Goal: Information Seeking & Learning: Check status

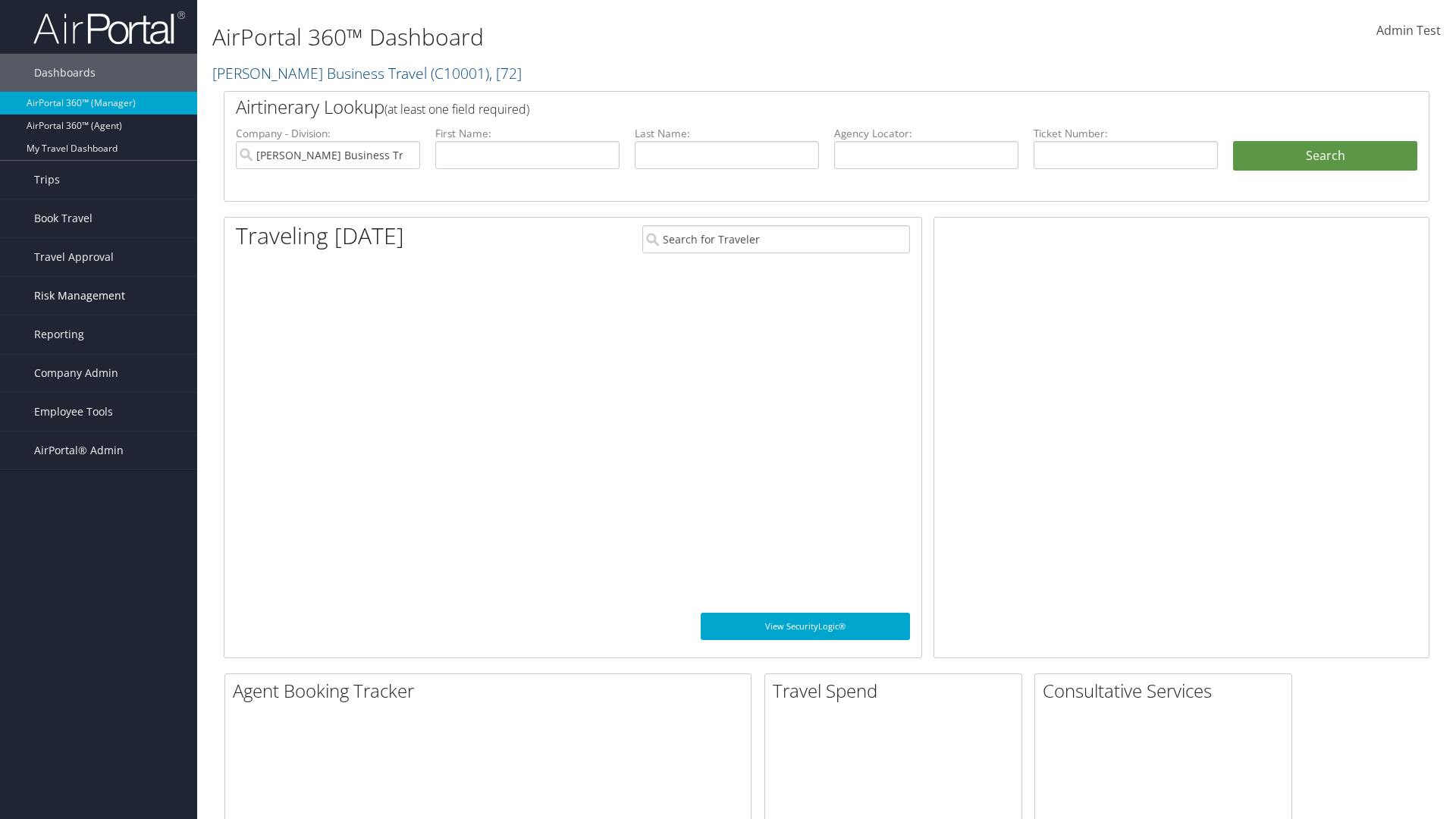
click at [99, 296] on span "Risk Management" at bounding box center [80, 296] width 91 height 38
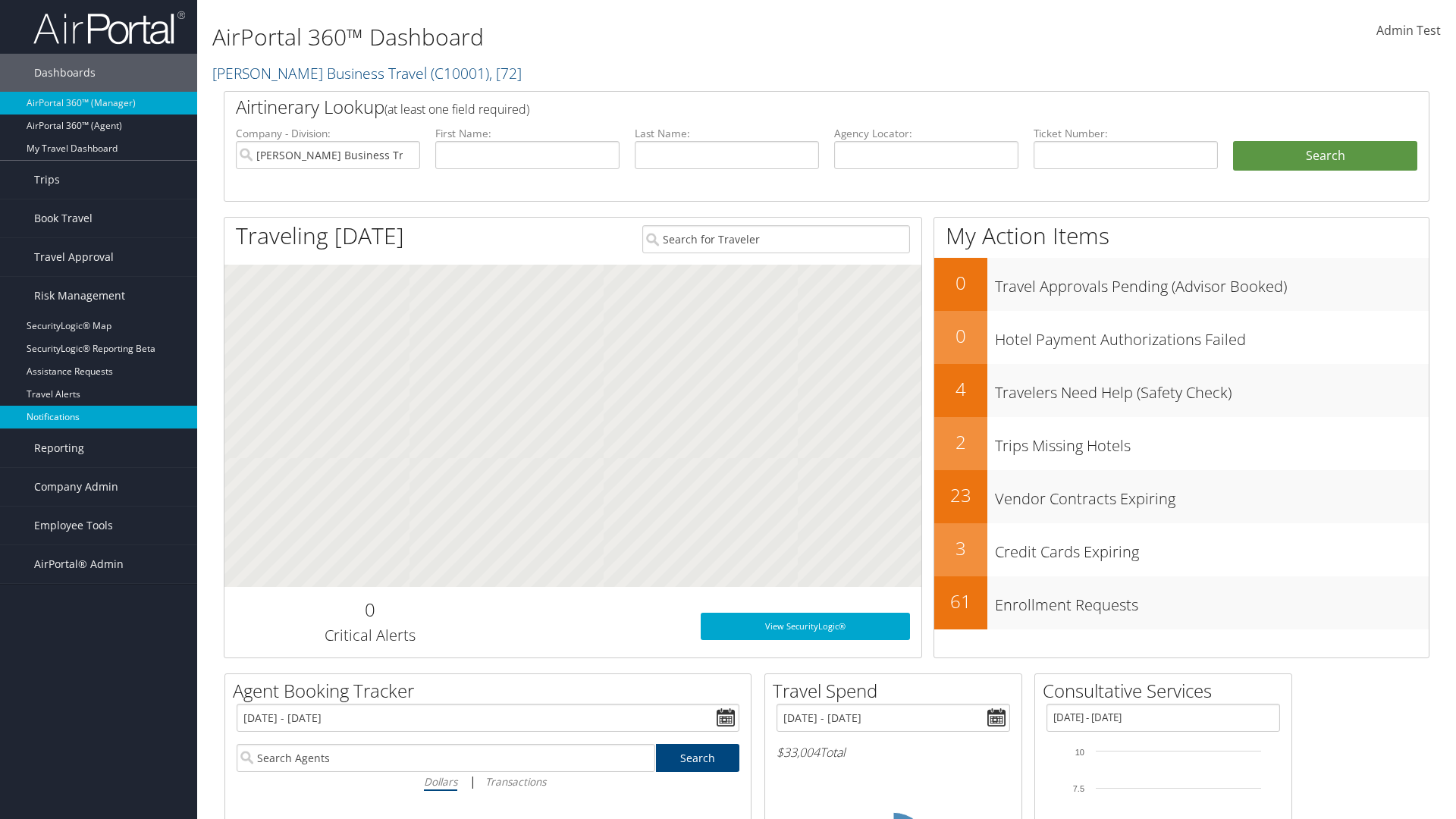
click at [99, 418] on link "Notifications" at bounding box center [99, 417] width 197 height 23
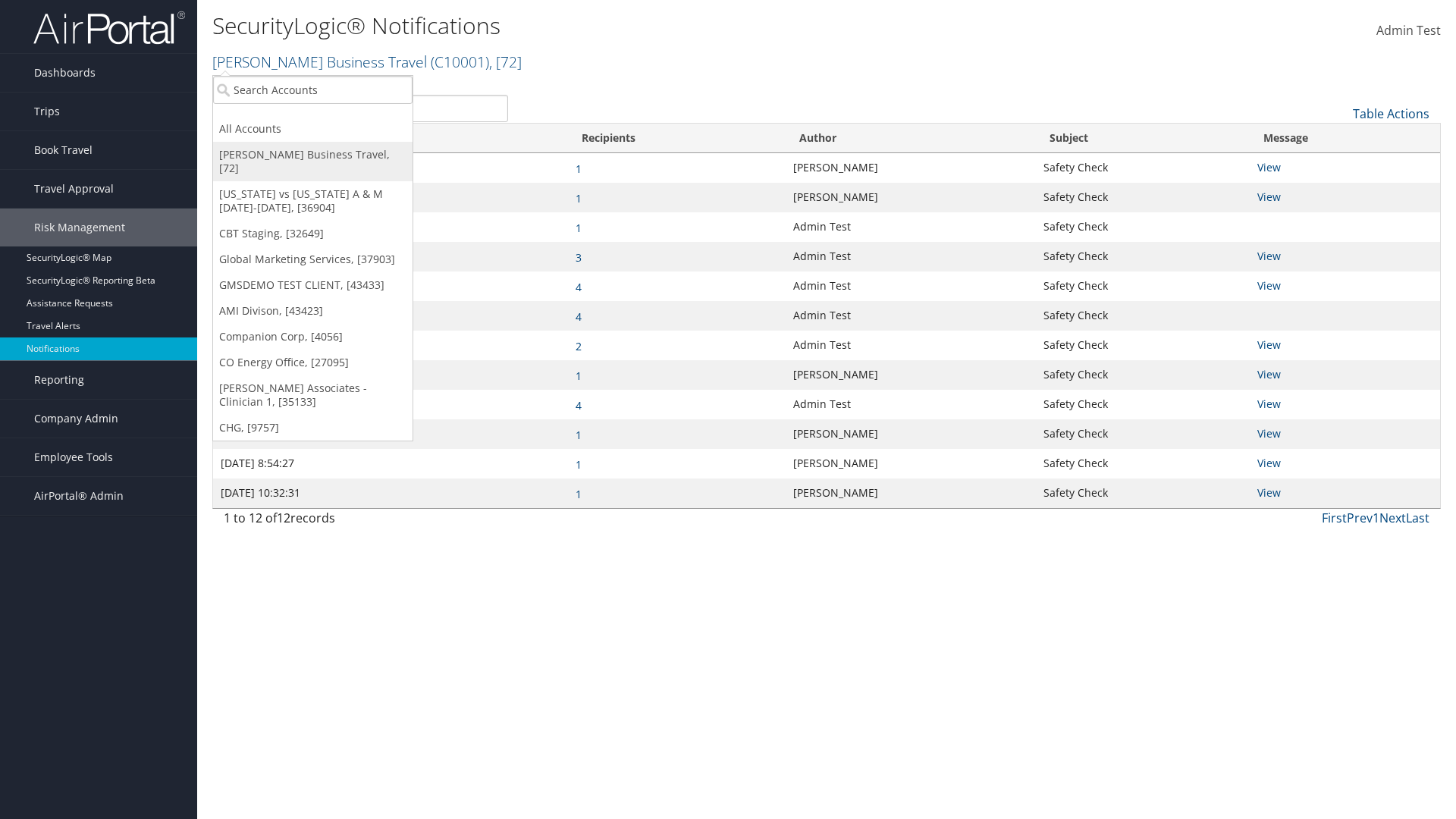
click at [313, 155] on link "[PERSON_NAME] Business Travel, [72]" at bounding box center [313, 162] width 200 height 40
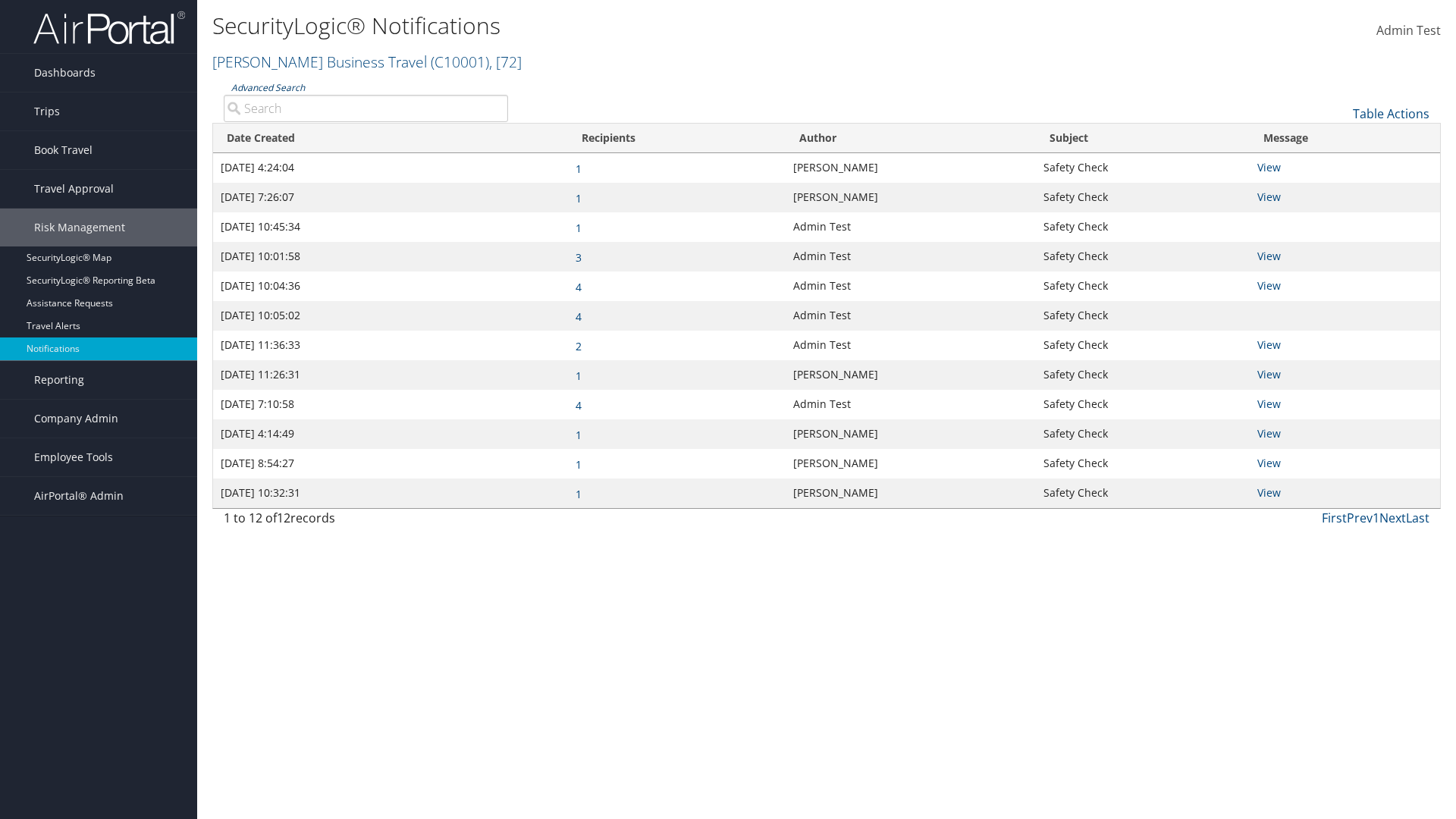
click at [268, 88] on link "Advanced Search" at bounding box center [268, 88] width 73 height 13
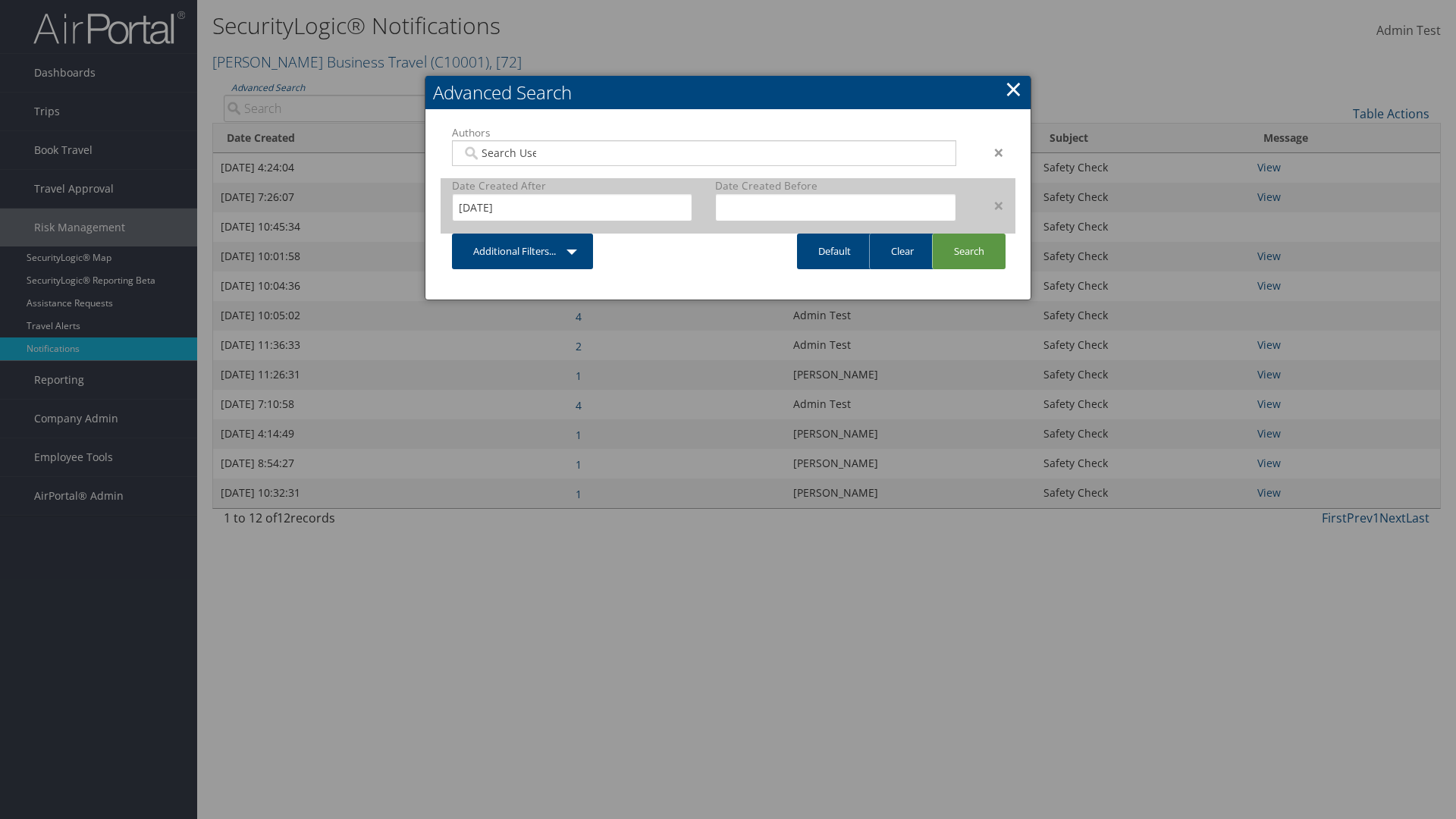
click at [991, 205] on div "×" at bounding box center [991, 205] width 48 height 18
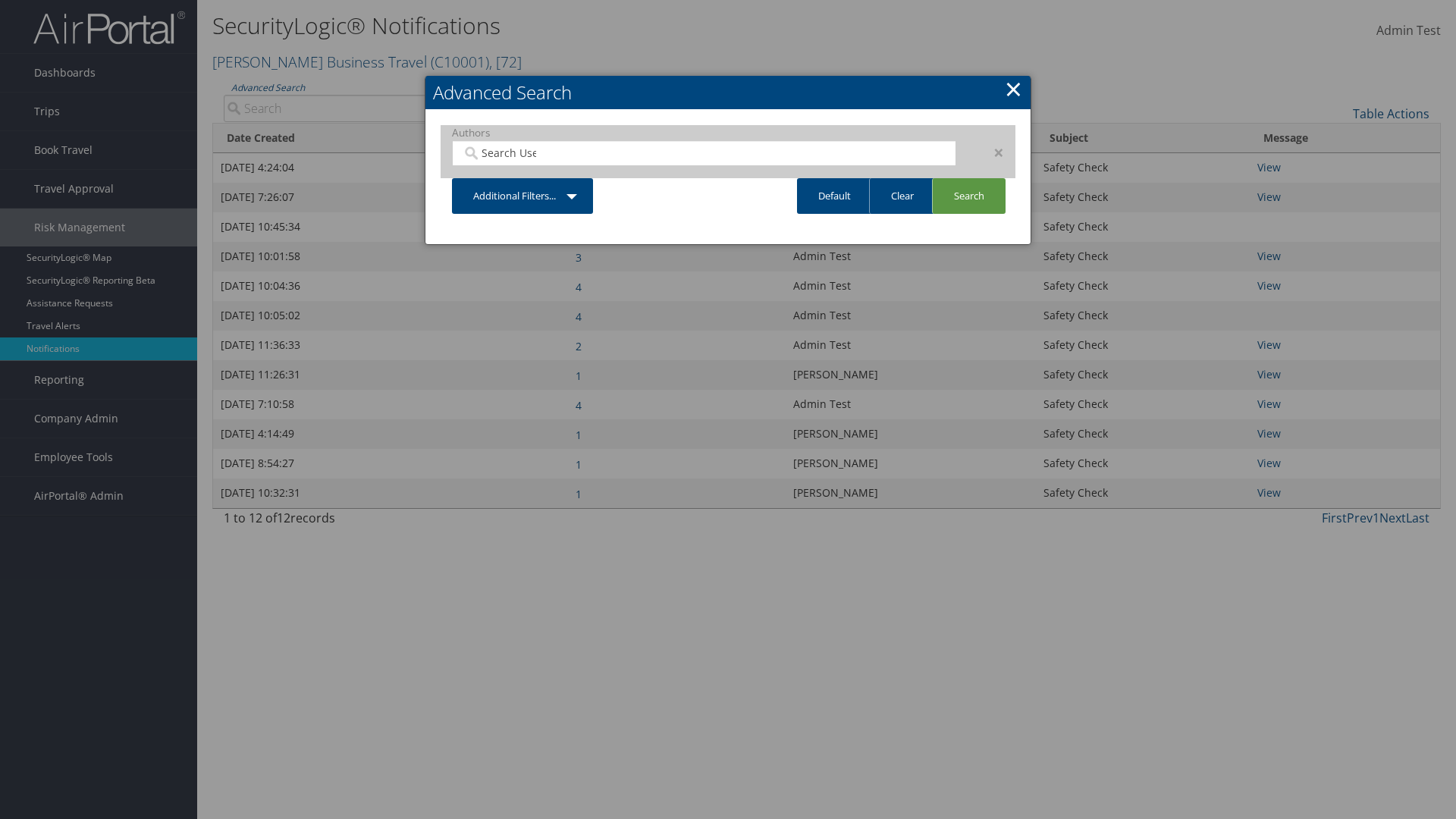
click at [991, 152] on div "×" at bounding box center [991, 153] width 48 height 18
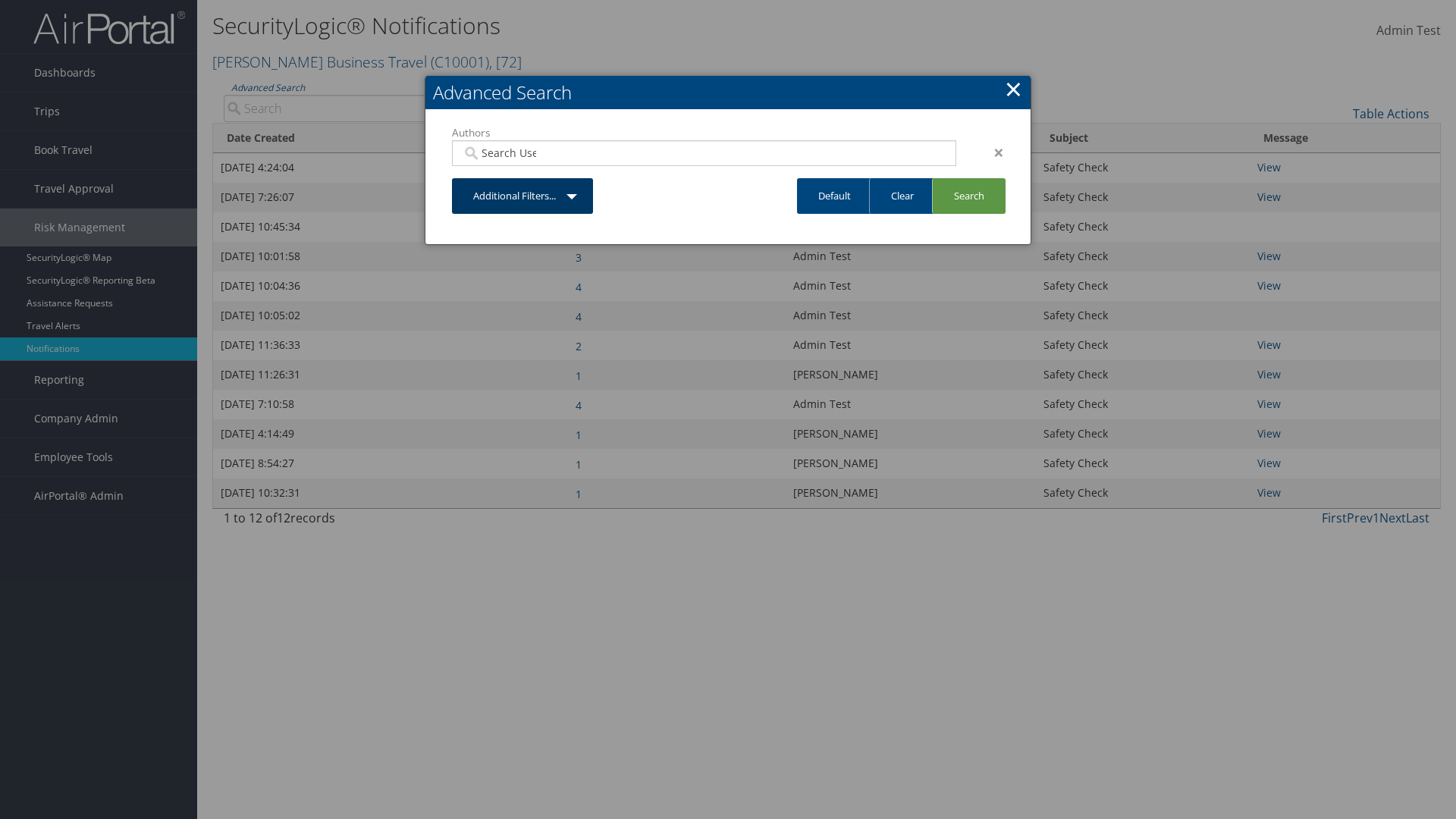
click at [522, 178] on link "Additional Filters..." at bounding box center [522, 195] width 141 height 35
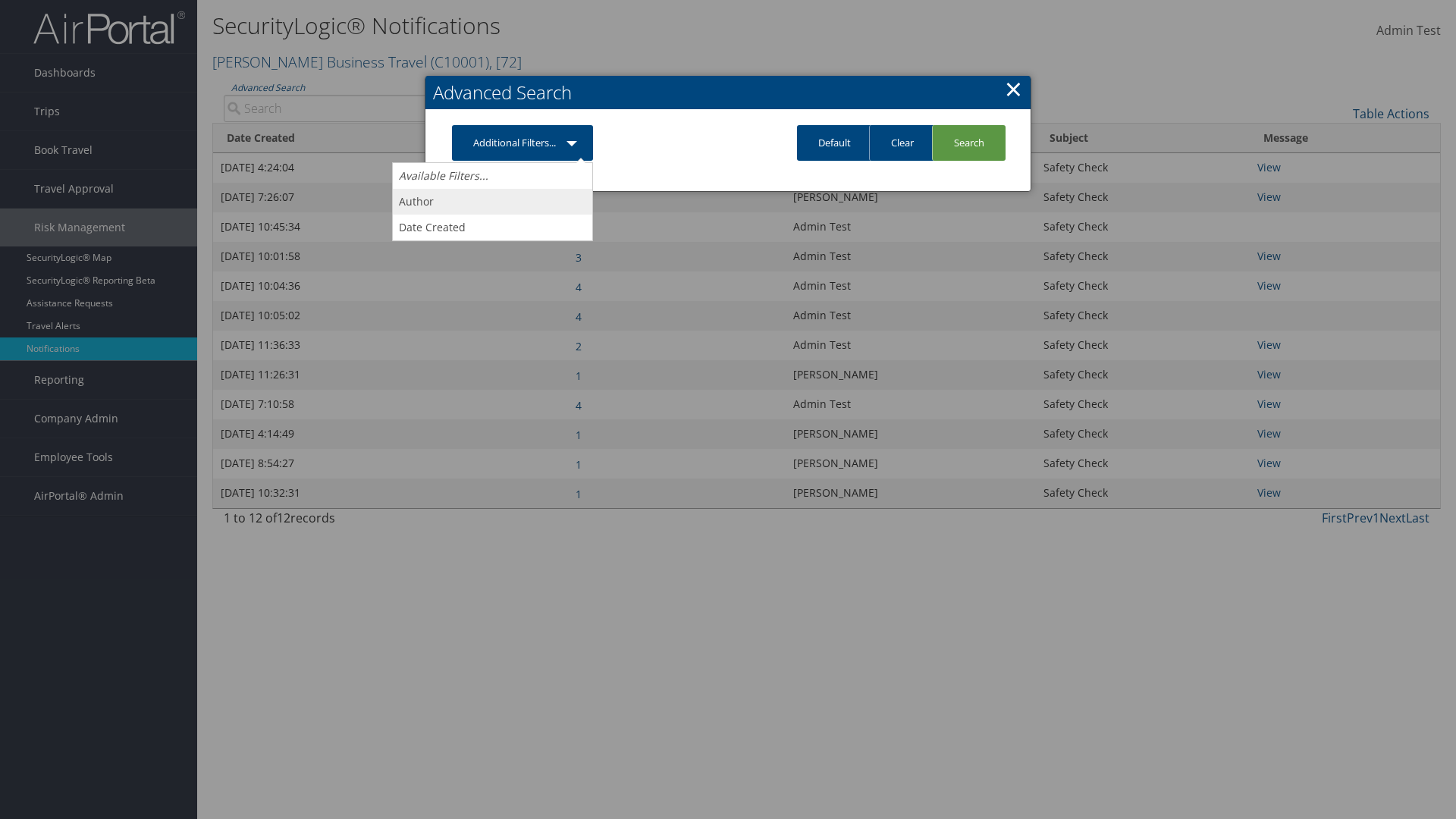
click at [493, 201] on link "Author" at bounding box center [493, 202] width 200 height 26
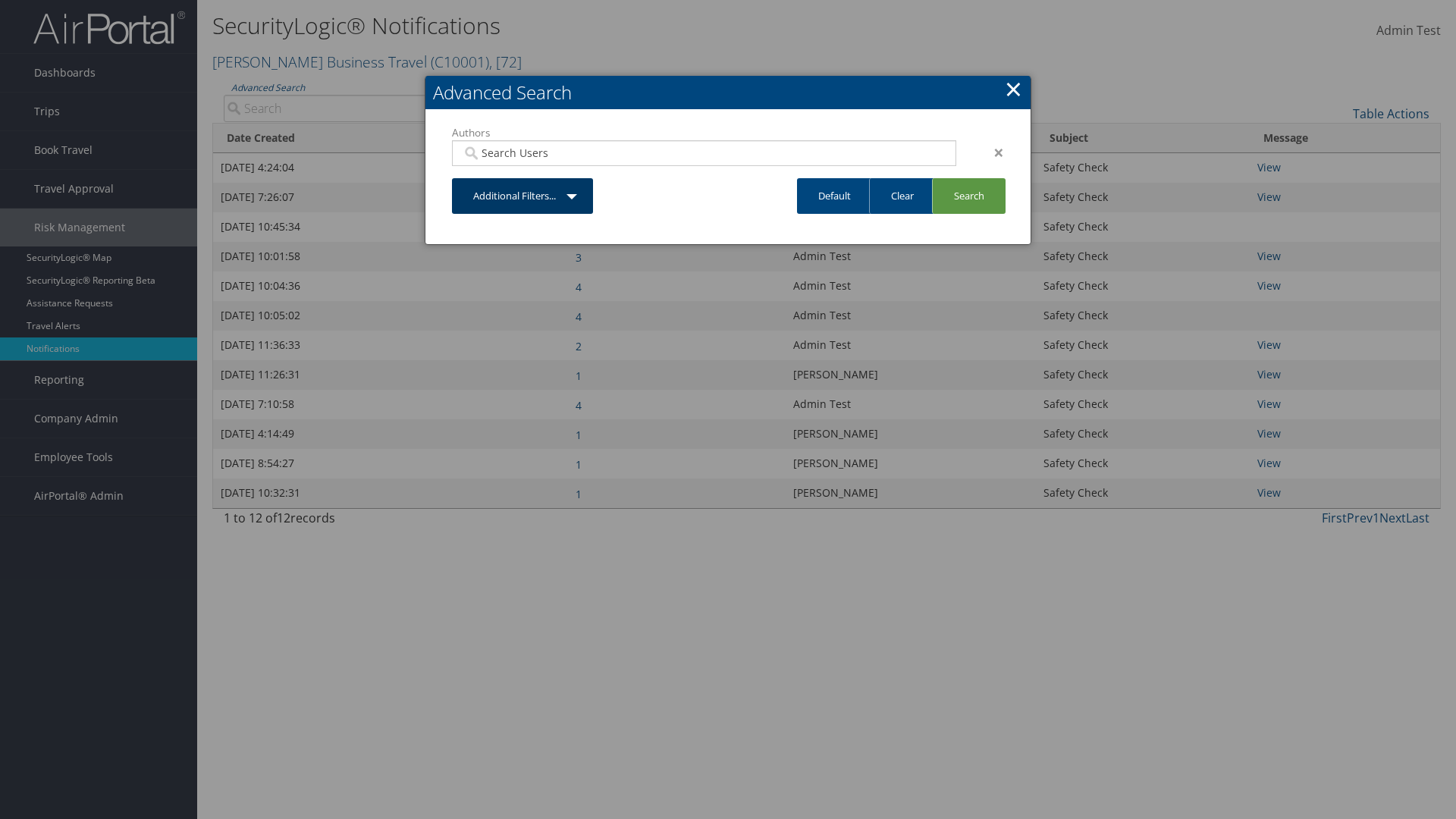
click at [522, 196] on link "Additional Filters..." at bounding box center [522, 195] width 141 height 35
click at [493, 254] on link "Date Created" at bounding box center [493, 255] width 200 height 26
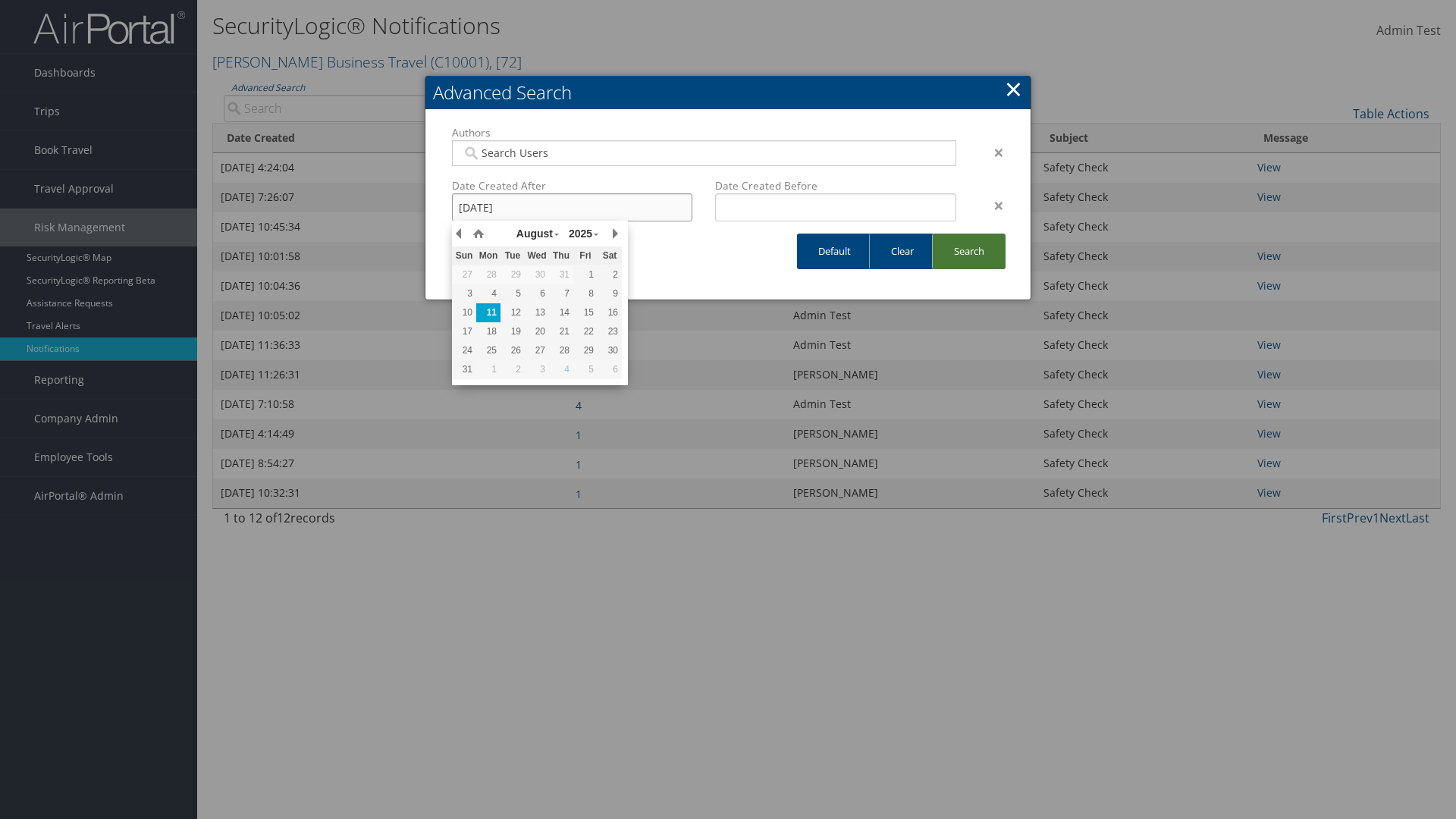
type input "8/11/2025"
click at [969, 251] on link "Search" at bounding box center [969, 251] width 73 height 35
